Goal: Information Seeking & Learning: Learn about a topic

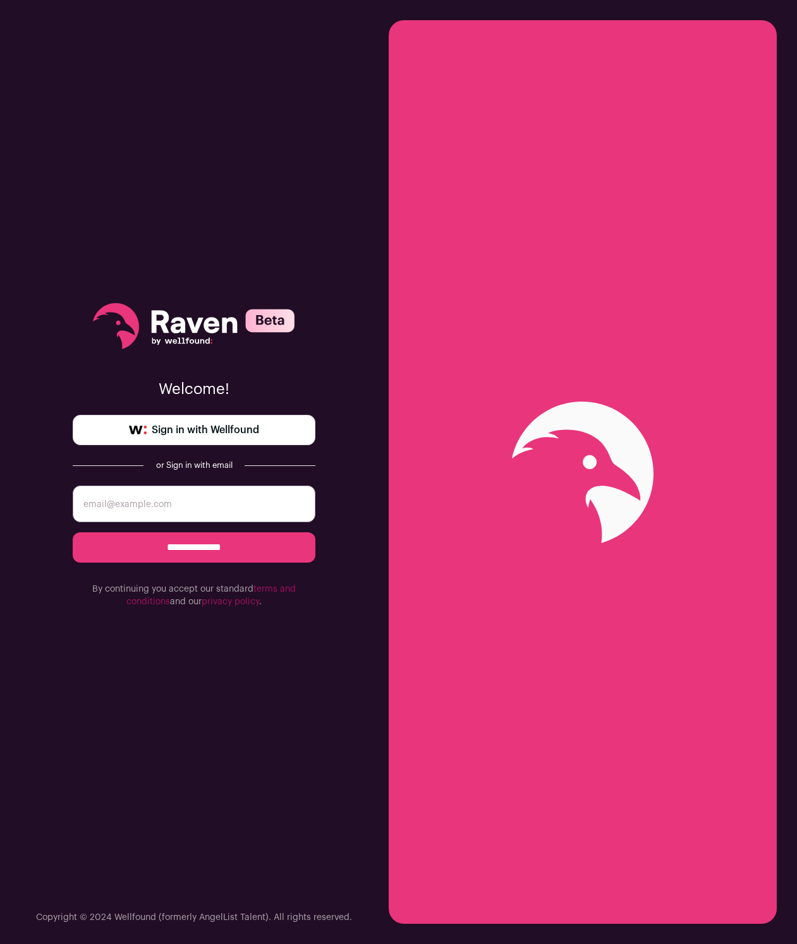
click at [237, 438] on link "Sign in with Wellfound" at bounding box center [194, 430] width 243 height 30
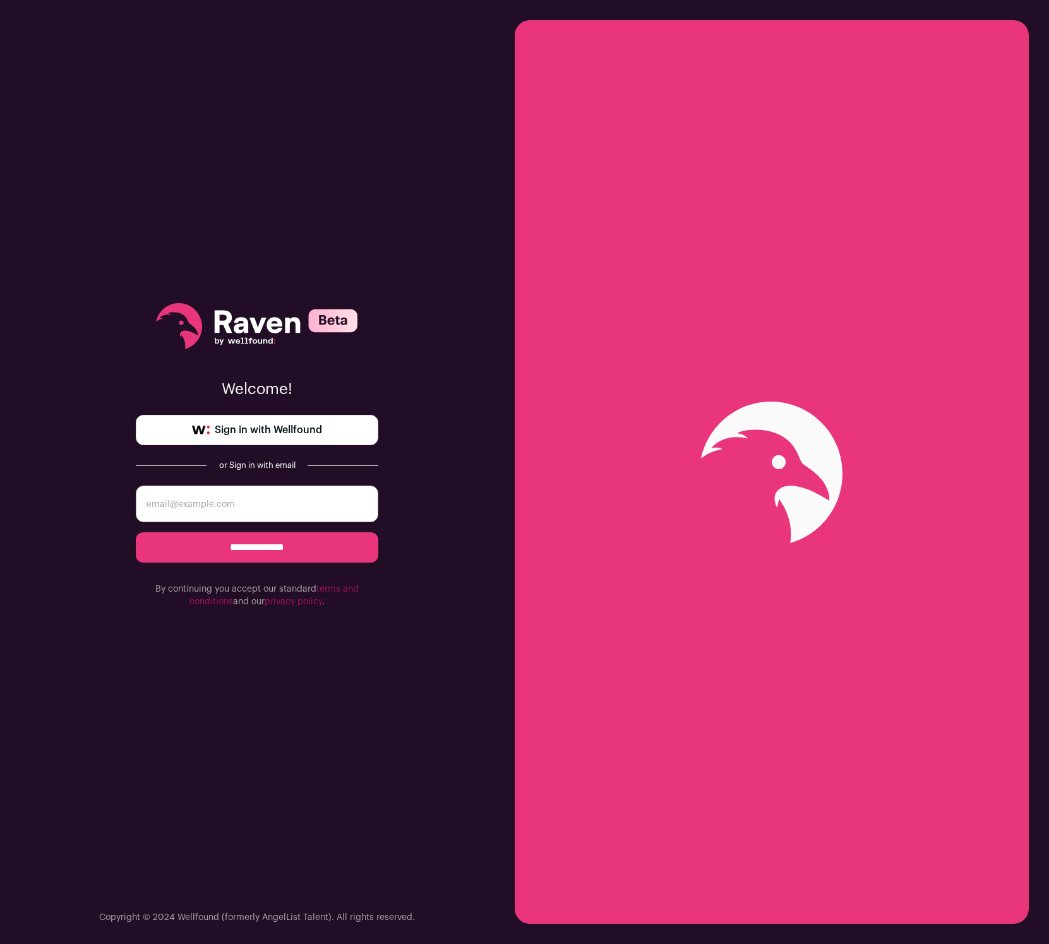
click at [214, 429] on link "Sign in with Wellfound" at bounding box center [257, 430] width 243 height 30
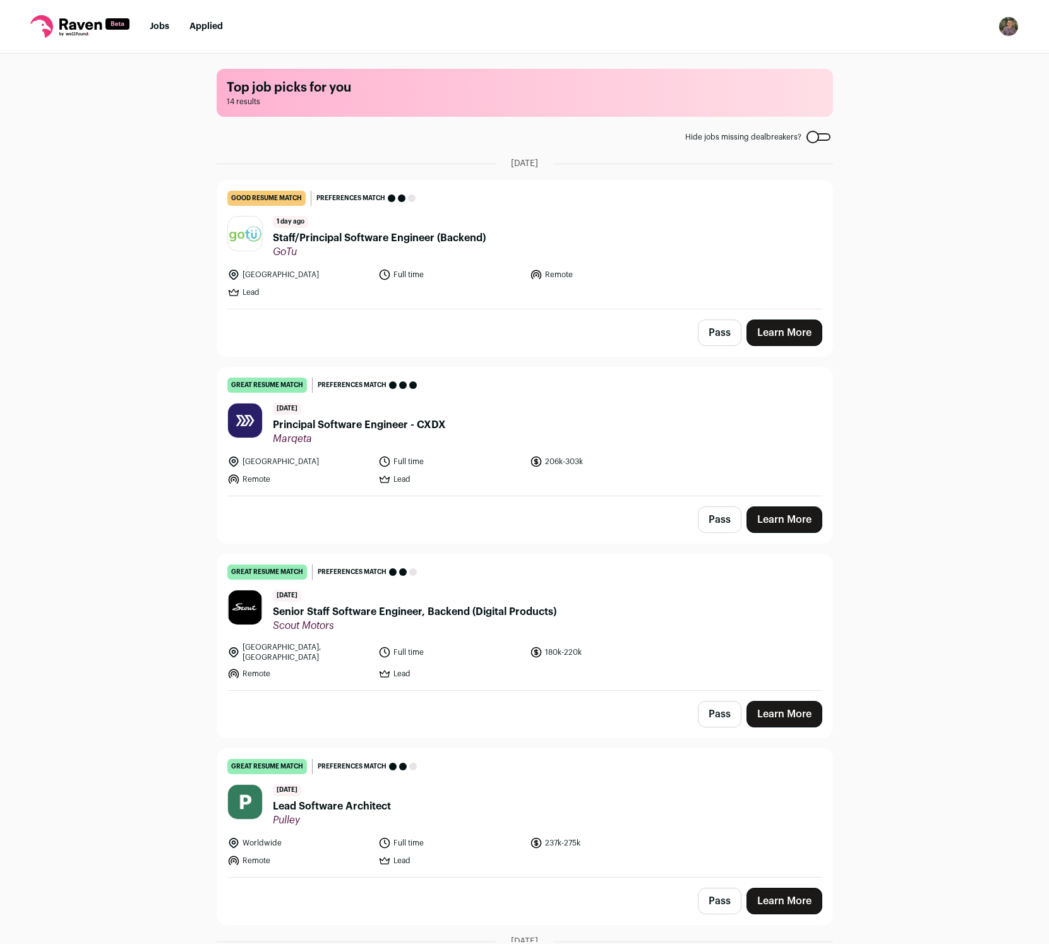
click at [400, 423] on span "Principal Software Engineer - CXDX" at bounding box center [359, 425] width 173 height 15
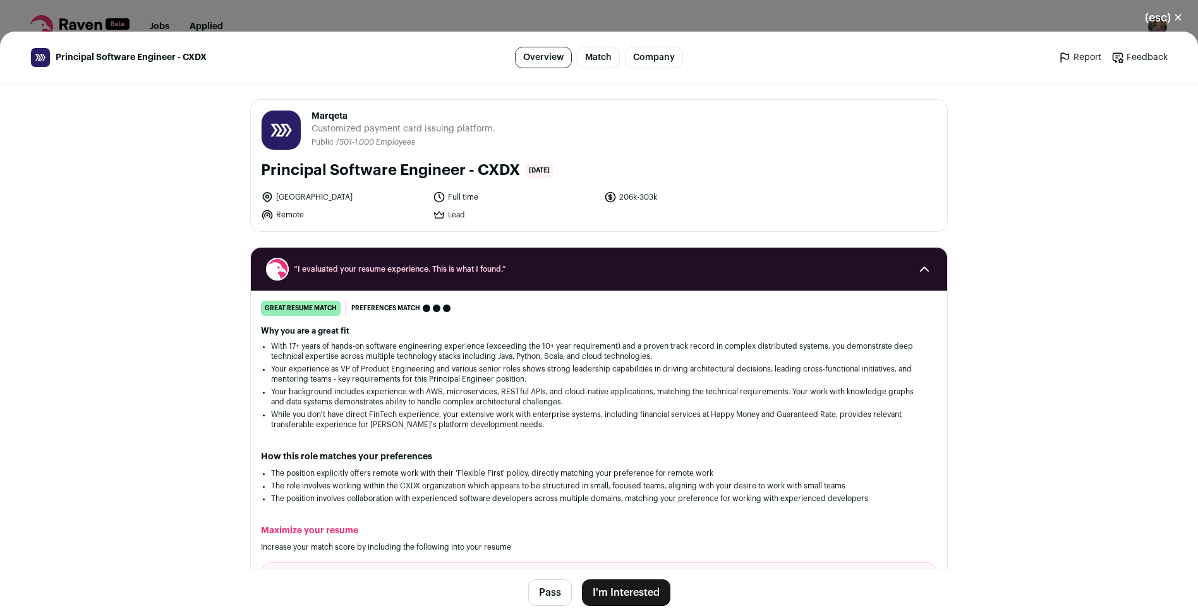
click at [446, 404] on li "Your background includes experience with AWS, microservices, RESTful APIs, and …" at bounding box center [599, 397] width 656 height 20
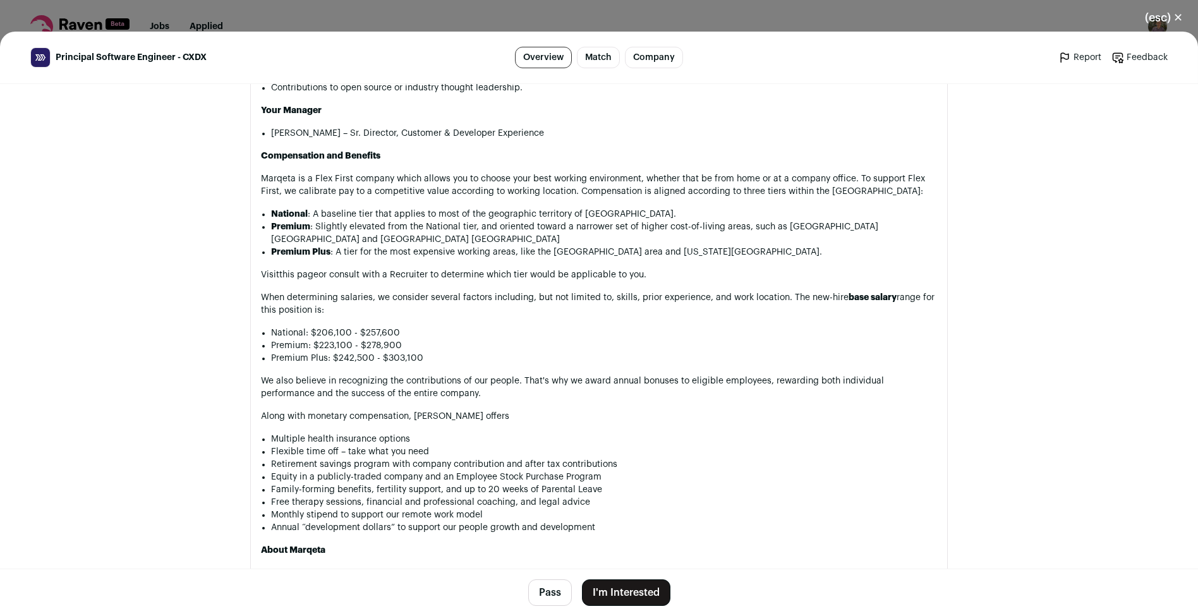
scroll to position [1440, 0]
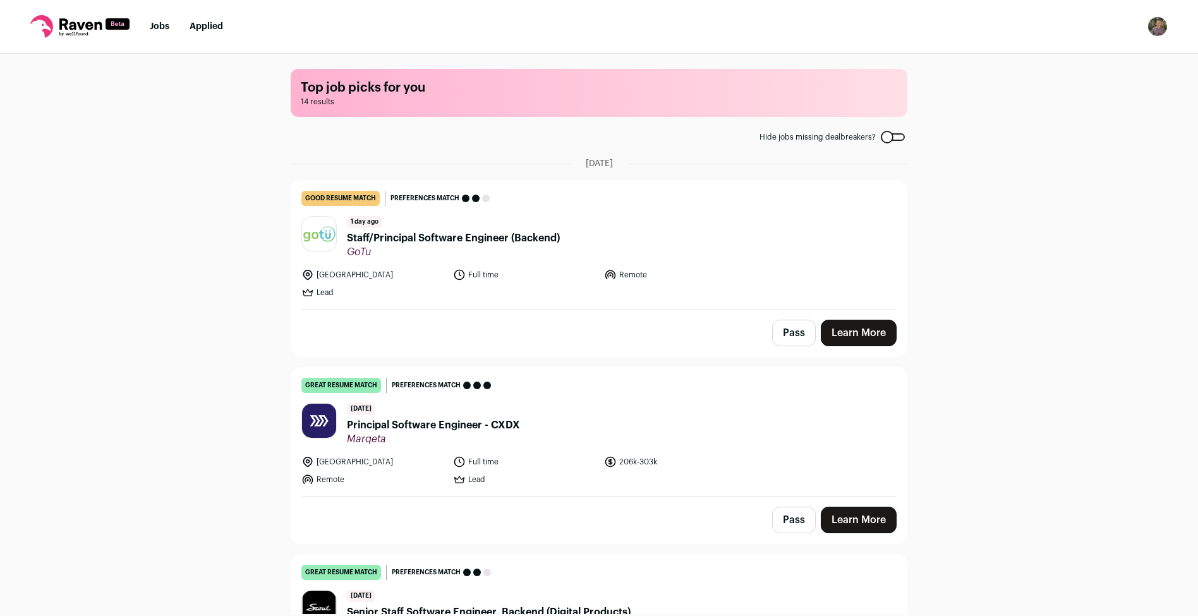
click at [384, 207] on link "good resume match You meet the must-have requirements but are missing some nice…" at bounding box center [598, 245] width 615 height 128
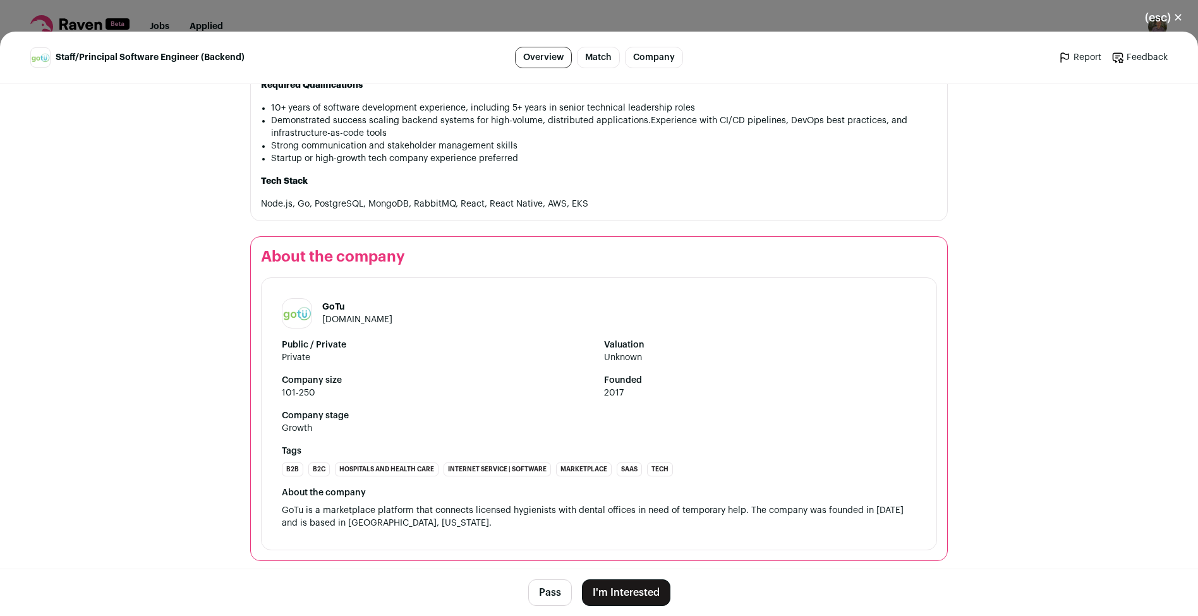
scroll to position [1348, 0]
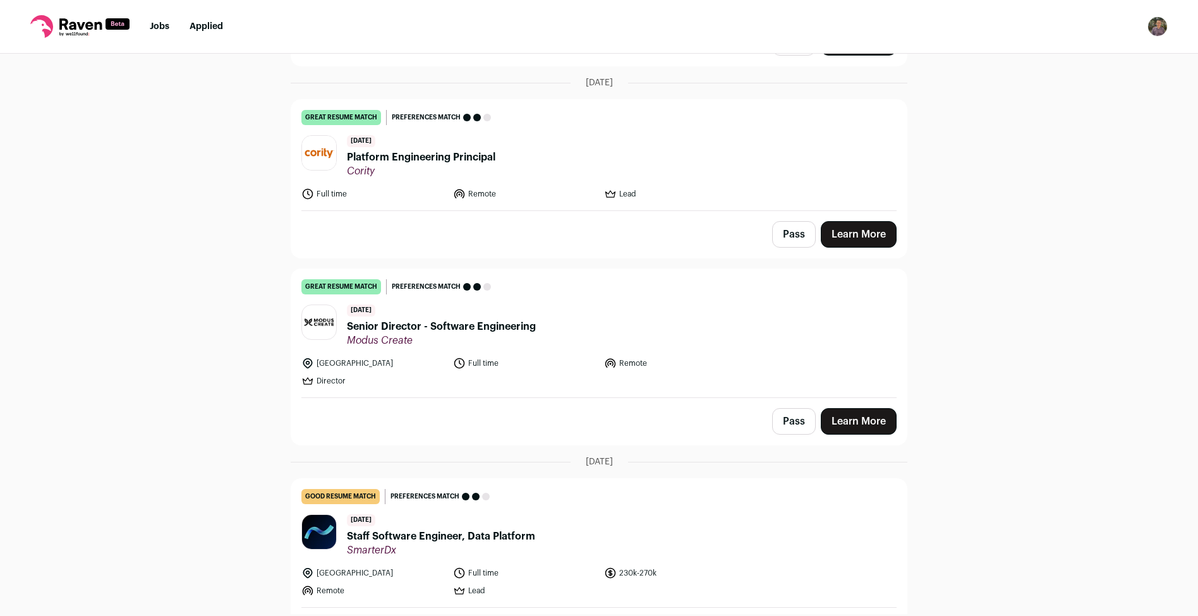
scroll to position [2073, 0]
